Goal: Complete application form

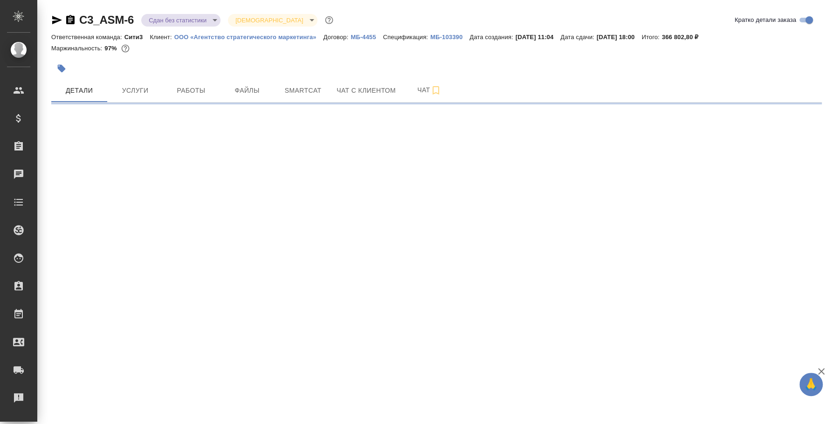
select select "RU"
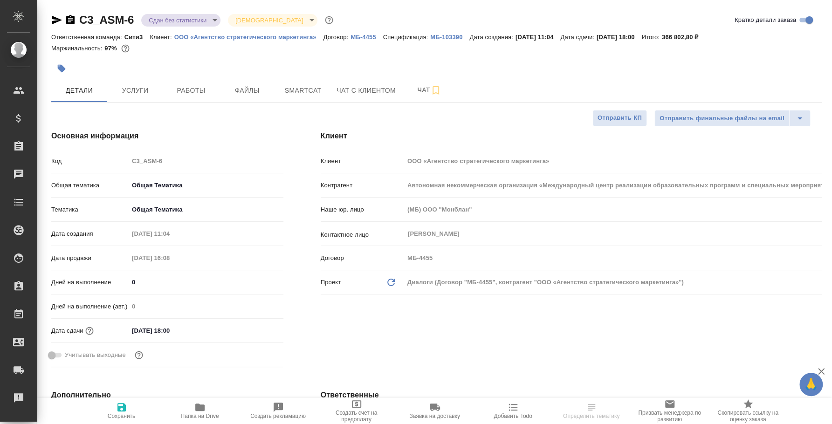
type textarea "x"
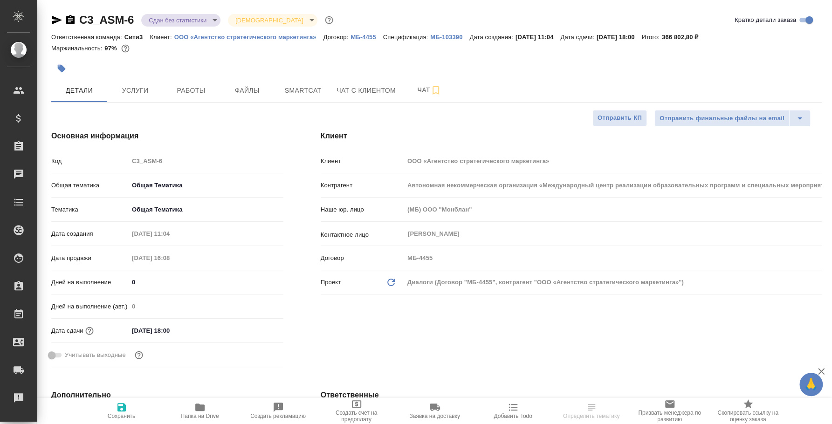
type textarea "x"
type input "[PERSON_NAME]"
click at [212, 409] on span "Папка на Drive" at bounding box center [199, 411] width 67 height 18
type textarea "x"
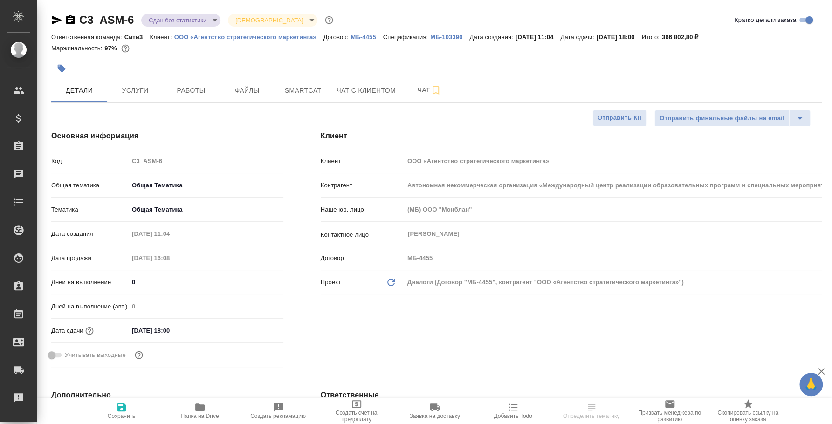
type textarea "x"
select select "RU"
